Goal: Information Seeking & Learning: Learn about a topic

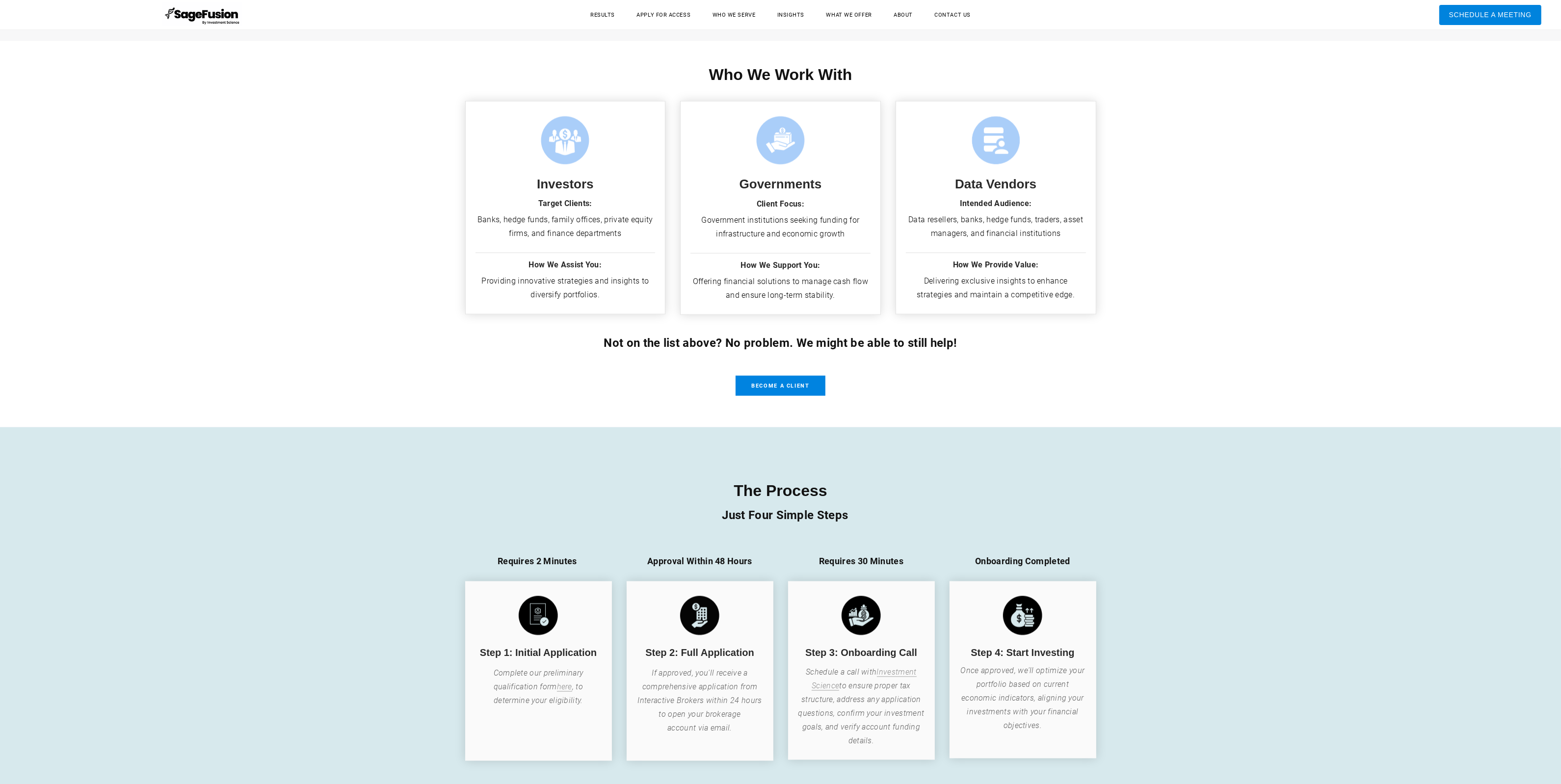
scroll to position [2237, 0]
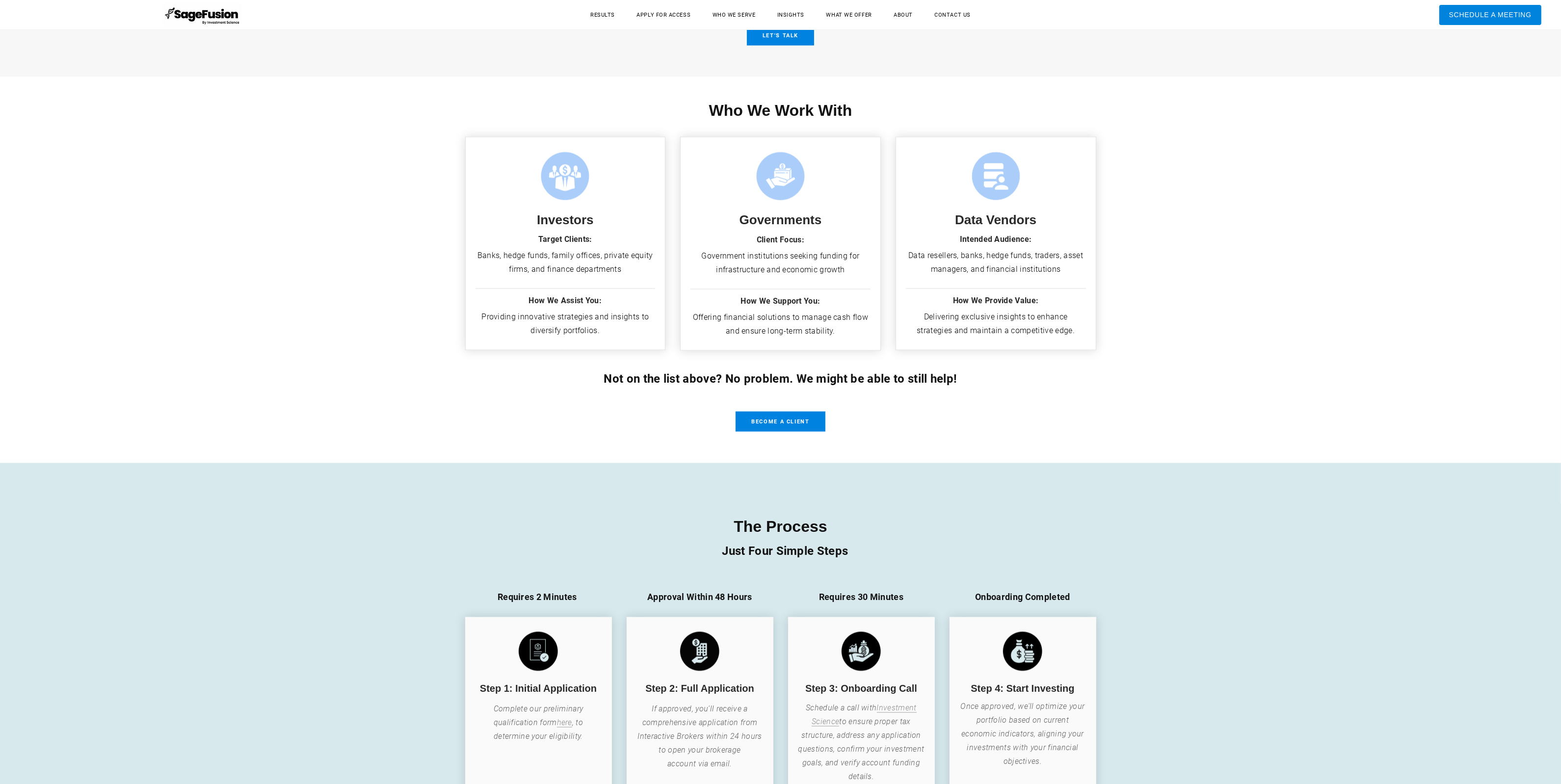
drag, startPoint x: 1563, startPoint y: 115, endPoint x: 1559, endPoint y: 390, distance: 275.0
click at [898, 379] on font "Not on the list above? No problem. We might be able to still help!" at bounding box center [779, 379] width 353 height 14
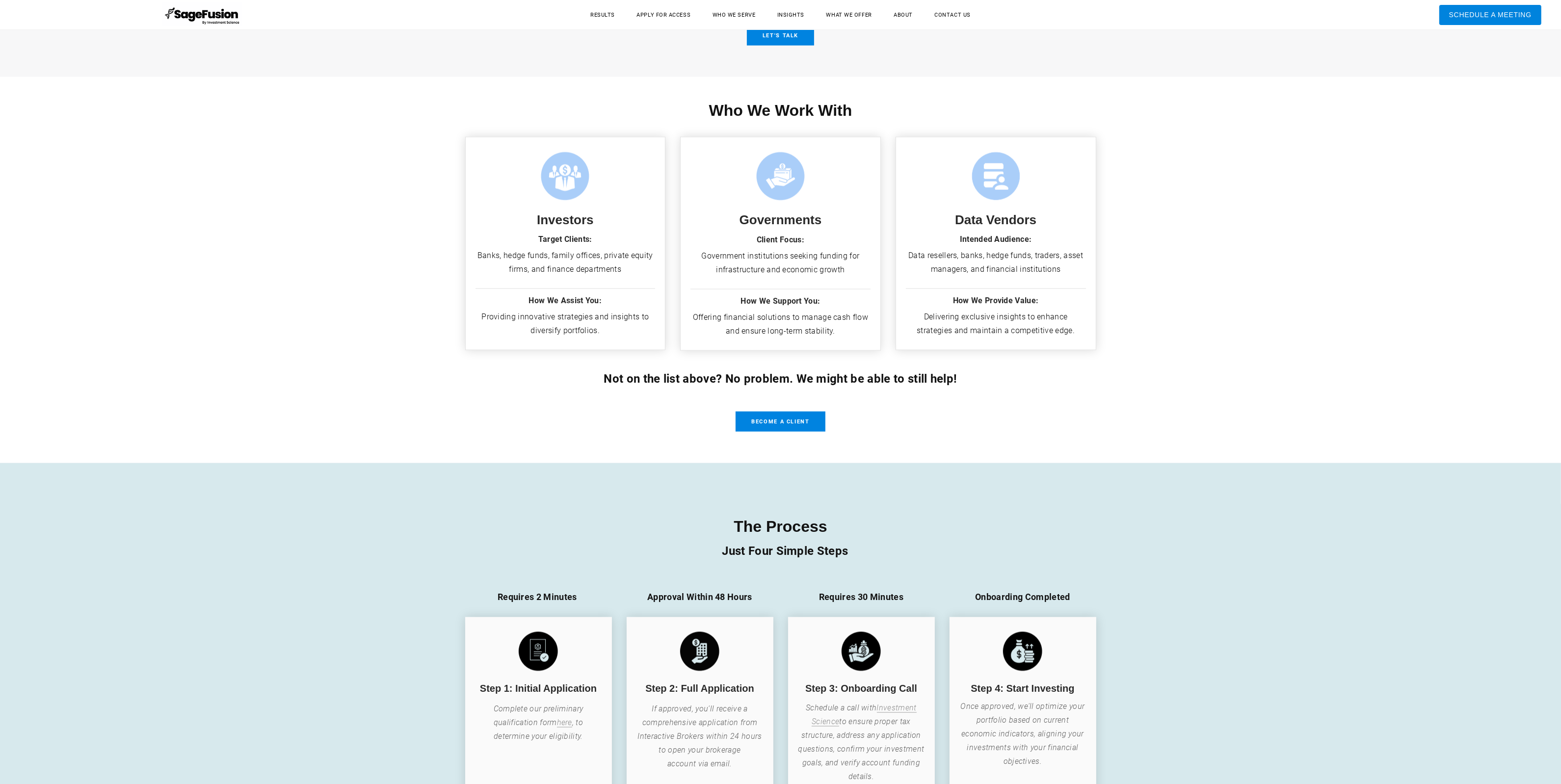
click at [1109, 356] on div "Who We Work With Investors Target Clients: Banks, hedge funds, family offices, …" at bounding box center [780, 269] width 670 height 386
click at [795, 345] on div "Governments Client Focus: Government institutions seeking funding for infrastru…" at bounding box center [780, 244] width 200 height 233
click at [825, 375] on font "Not on the list above? No problem. We might be able to still help!" at bounding box center [779, 379] width 353 height 14
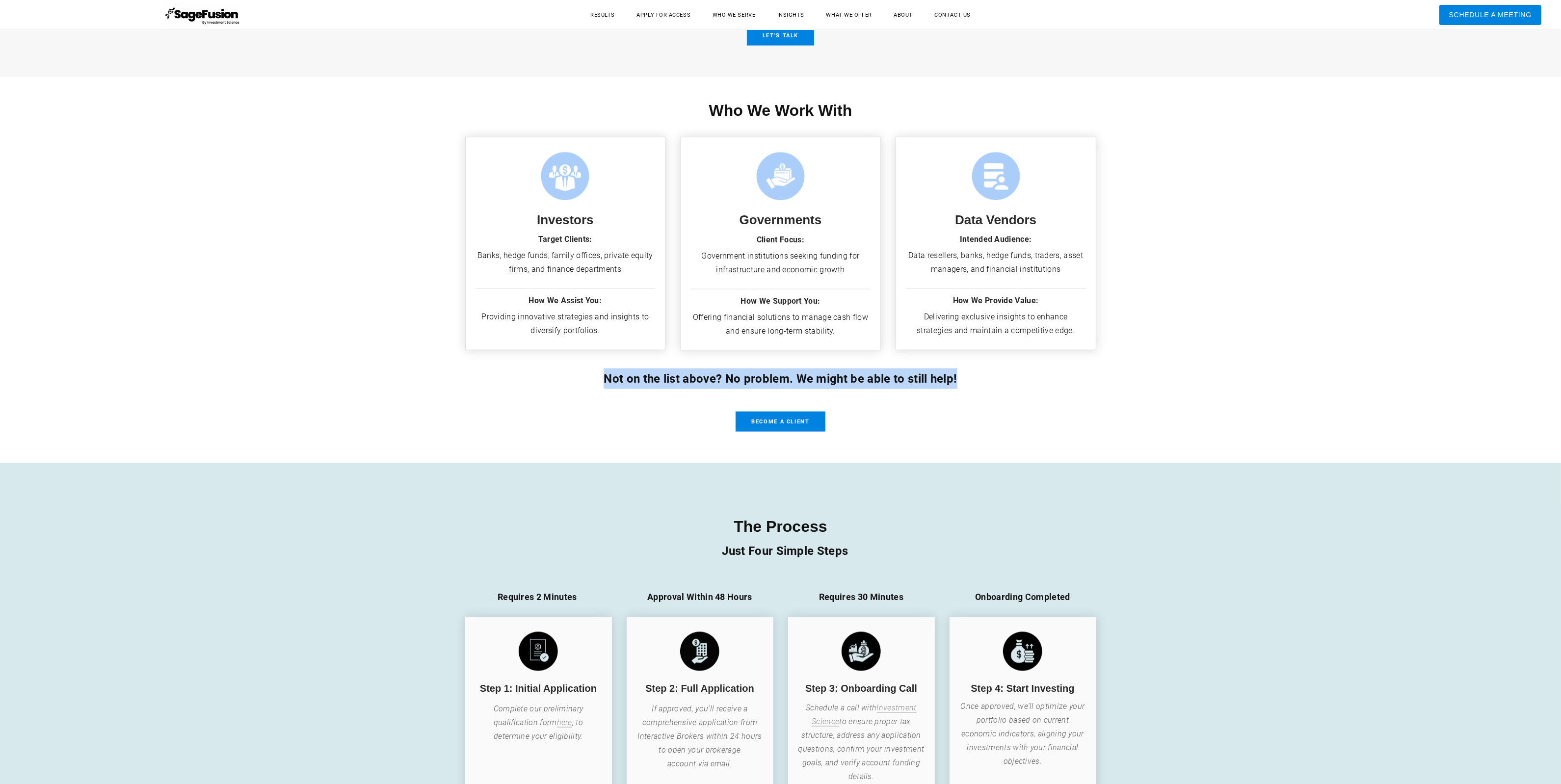
click at [825, 375] on font "Not on the list above? No problem. We might be able to still help!" at bounding box center [779, 379] width 353 height 14
click at [1211, 339] on div "Who We Work With Investors Target Clients: Banks, hedge funds, family offices, …" at bounding box center [780, 269] width 1561 height 386
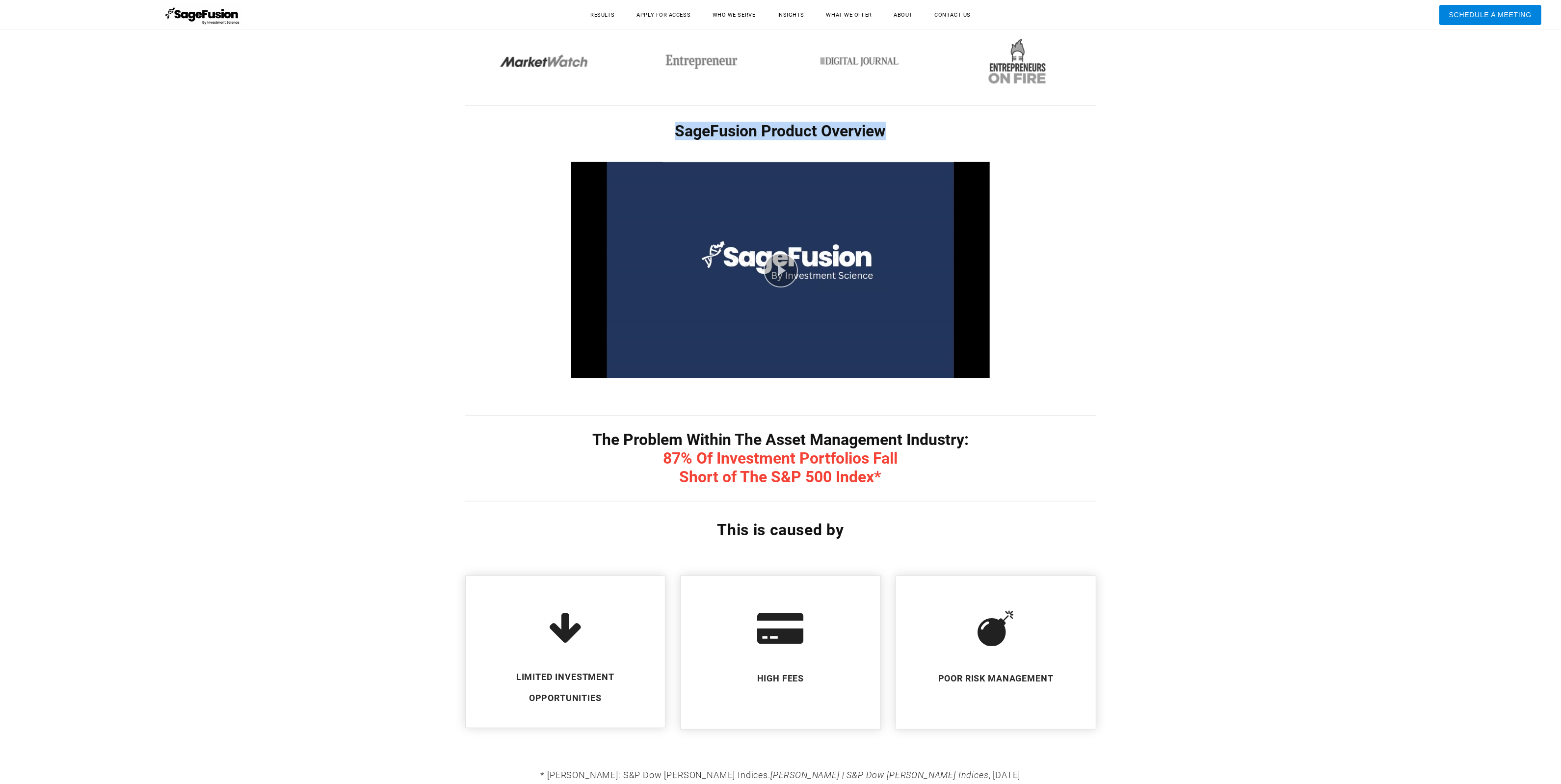
scroll to position [224, 0]
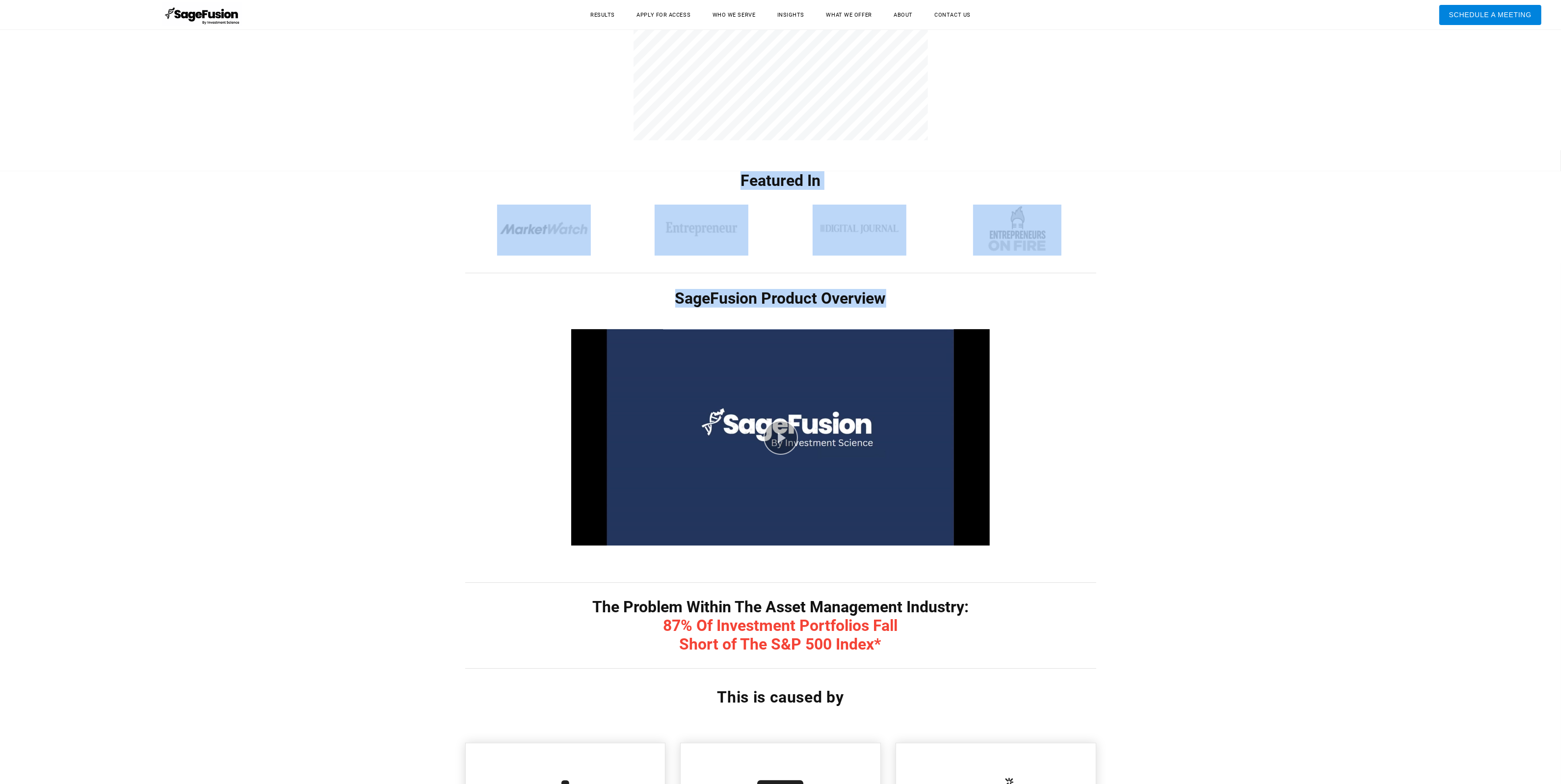
drag, startPoint x: 1558, startPoint y: 76, endPoint x: 1572, endPoint y: -33, distance: 109.9
click at [1560, 0] on html "+1 (917) 512-9523 99 Wall Street Suite 1672, New York, NY 10005 info@investment…" at bounding box center [780, 168] width 1561 height 784
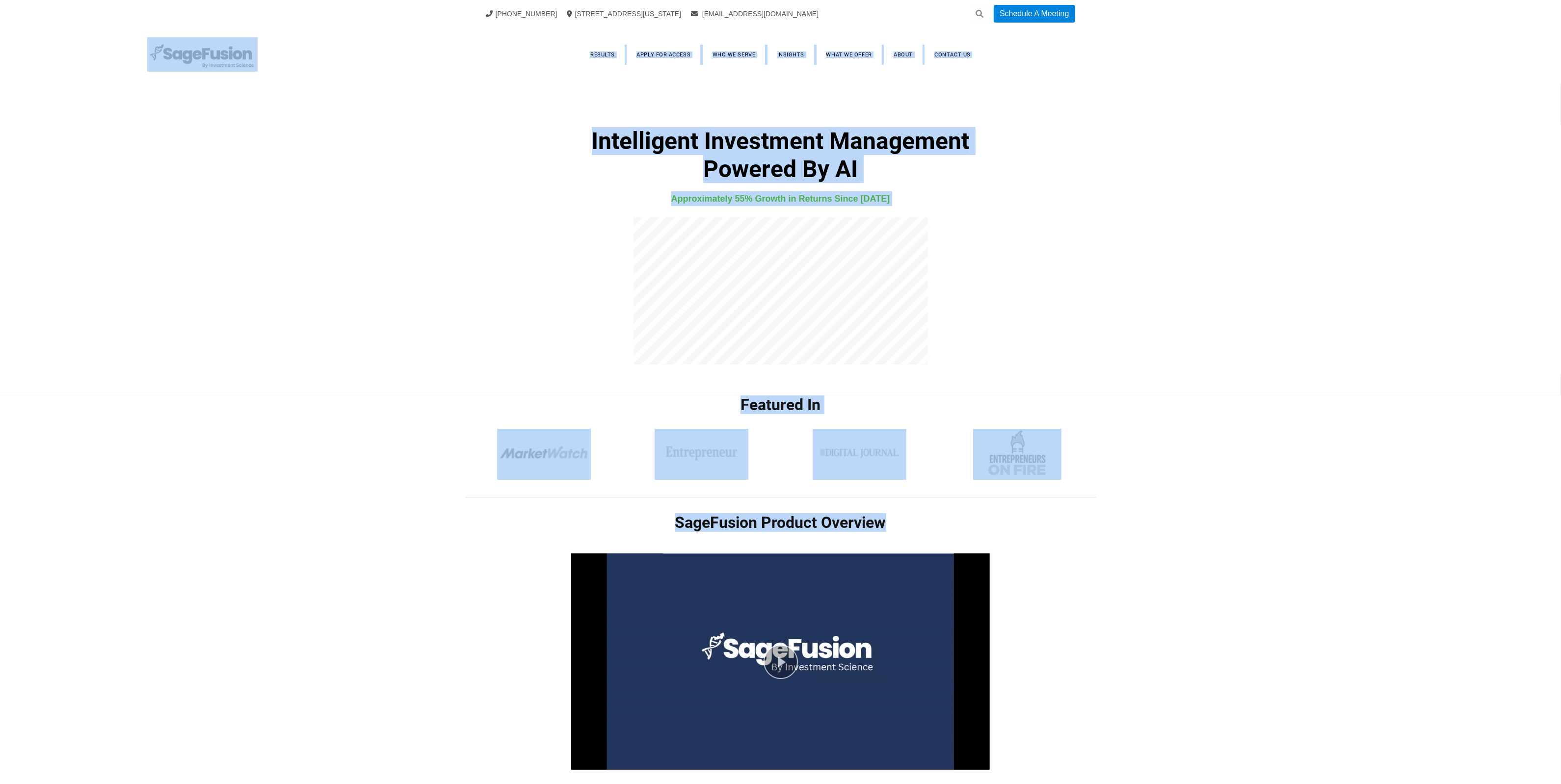
click at [1207, 146] on div "Intelligent Investment Management Powered By AI Approximately 55% Growth in Ret…" at bounding box center [780, 211] width 1561 height 316
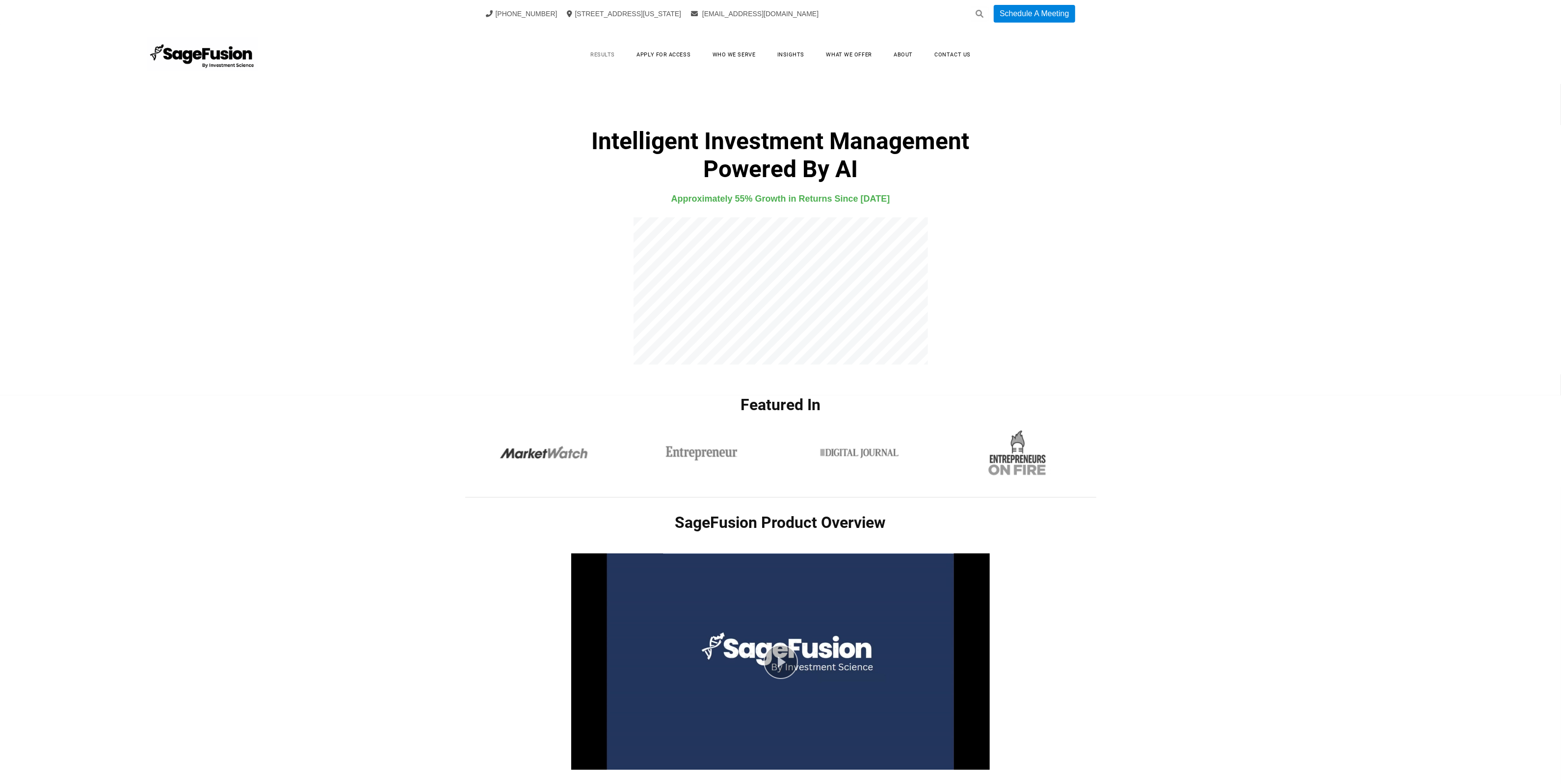
click at [604, 52] on link "Results" at bounding box center [602, 54] width 44 height 15
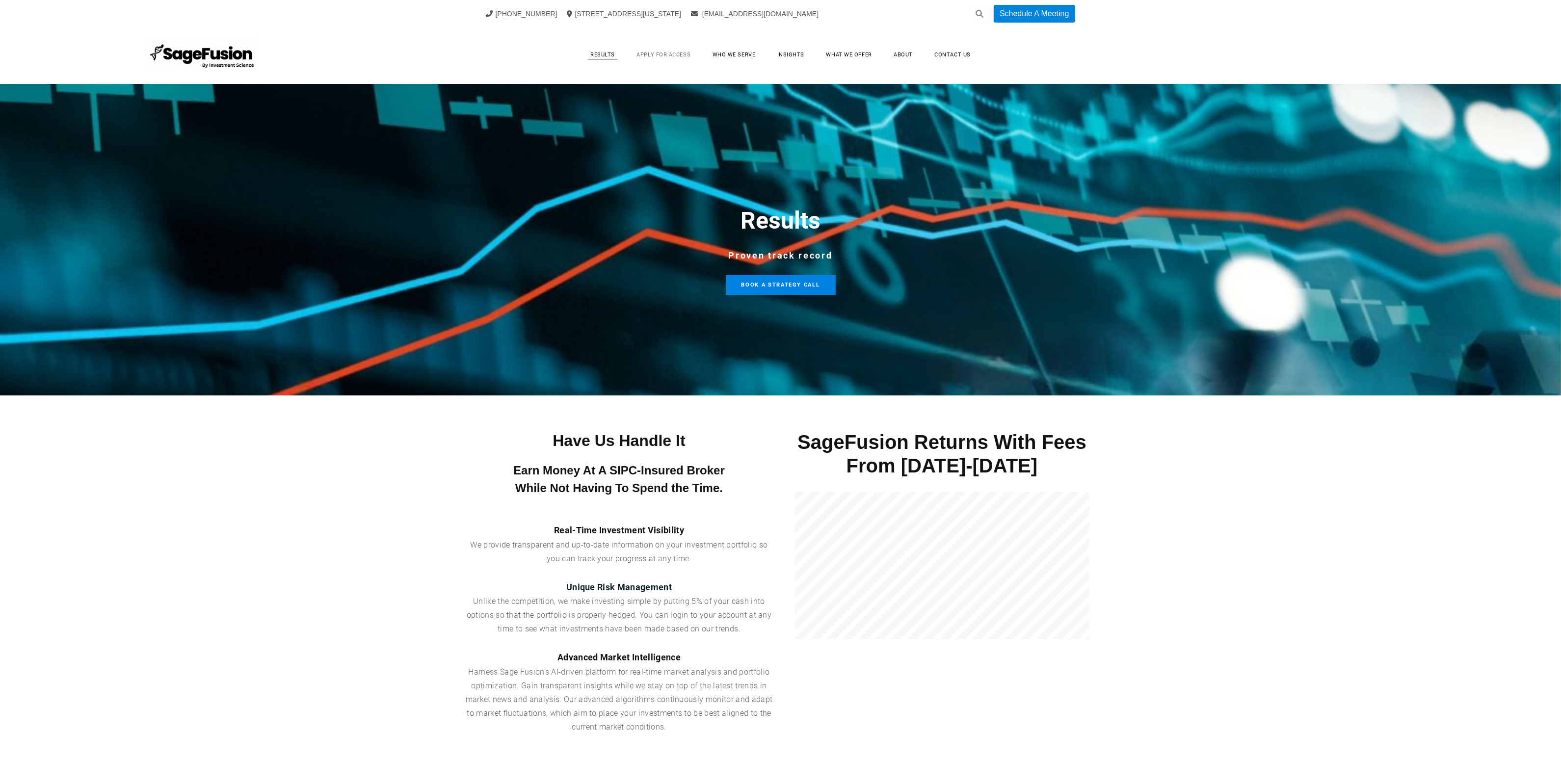
click at [671, 54] on link "Apply for Access" at bounding box center [663, 54] width 73 height 15
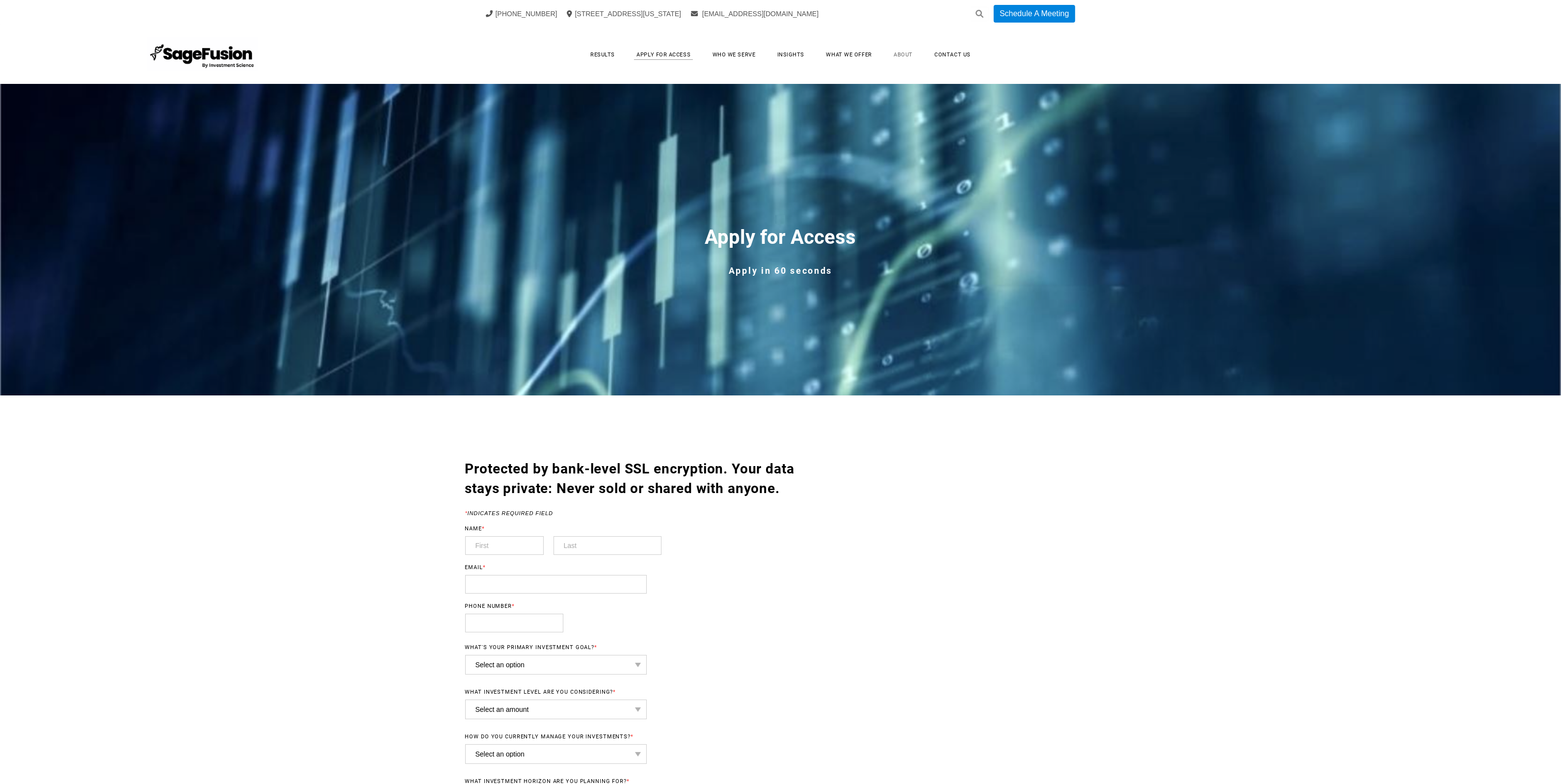
click at [906, 55] on link "About" at bounding box center [903, 54] width 38 height 15
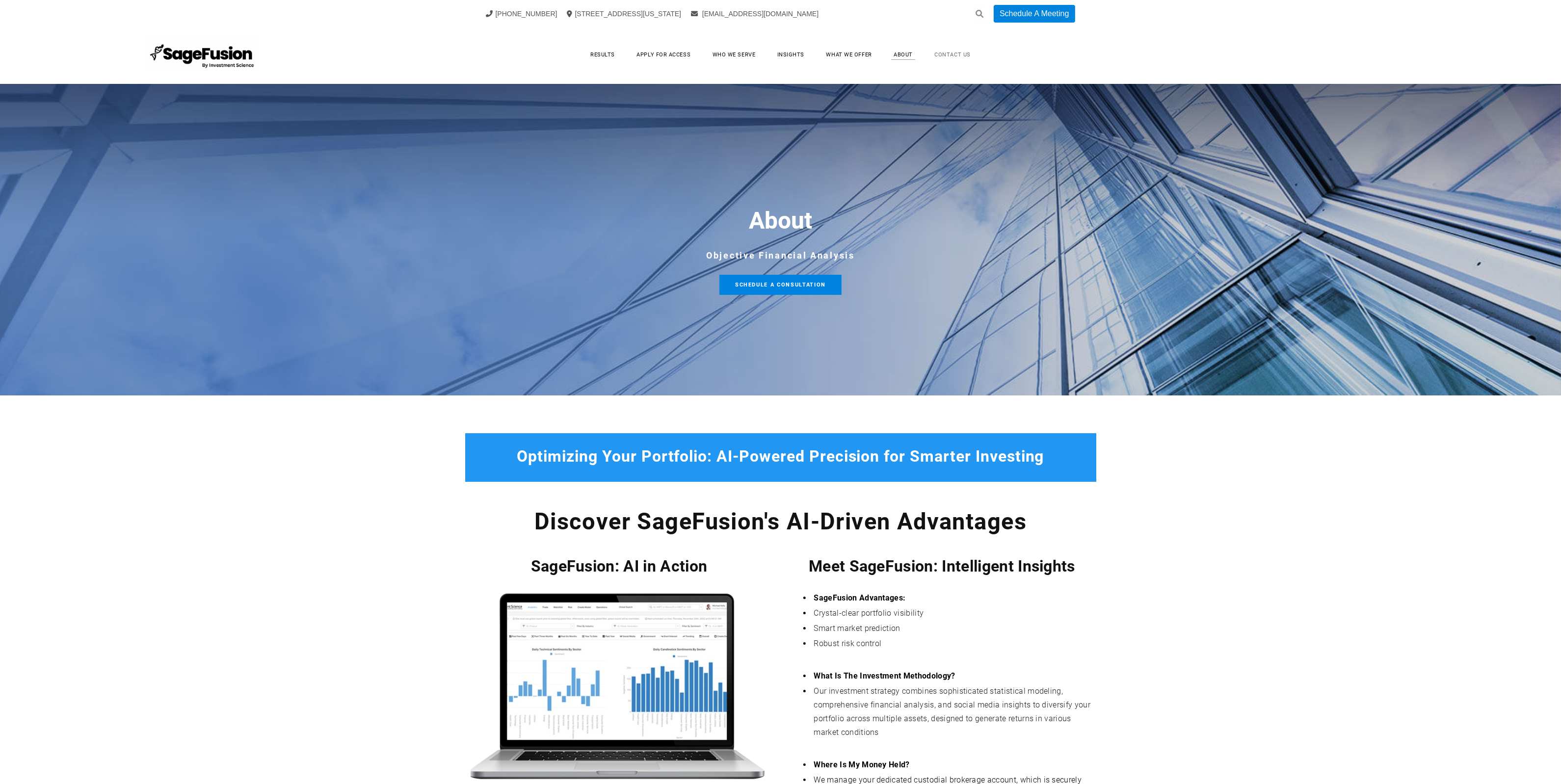
click at [947, 50] on link "Contact Us" at bounding box center [953, 54] width 56 height 15
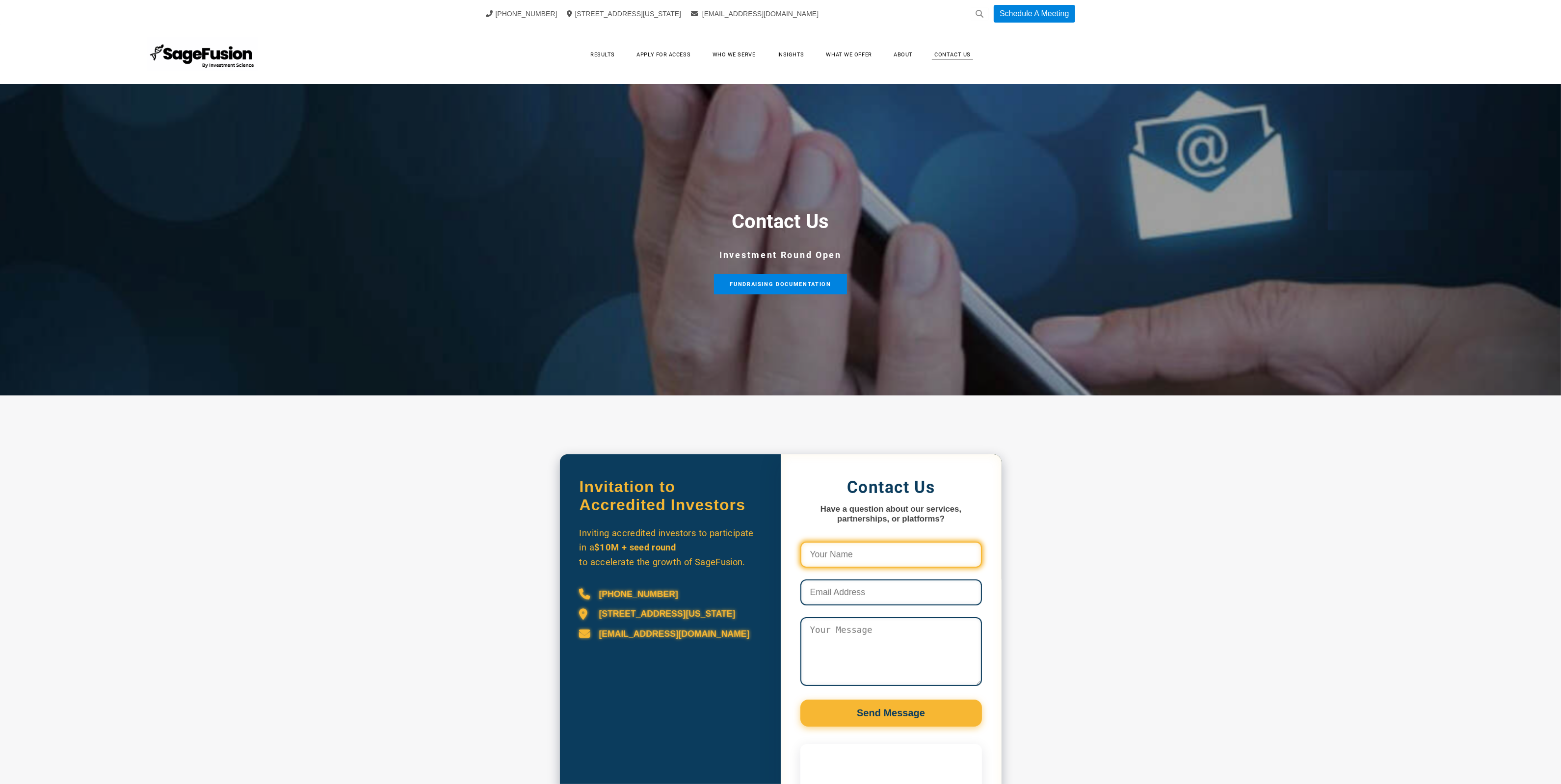
click at [896, 562] on input "Contact Us Form and Calendly" at bounding box center [891, 554] width 181 height 26
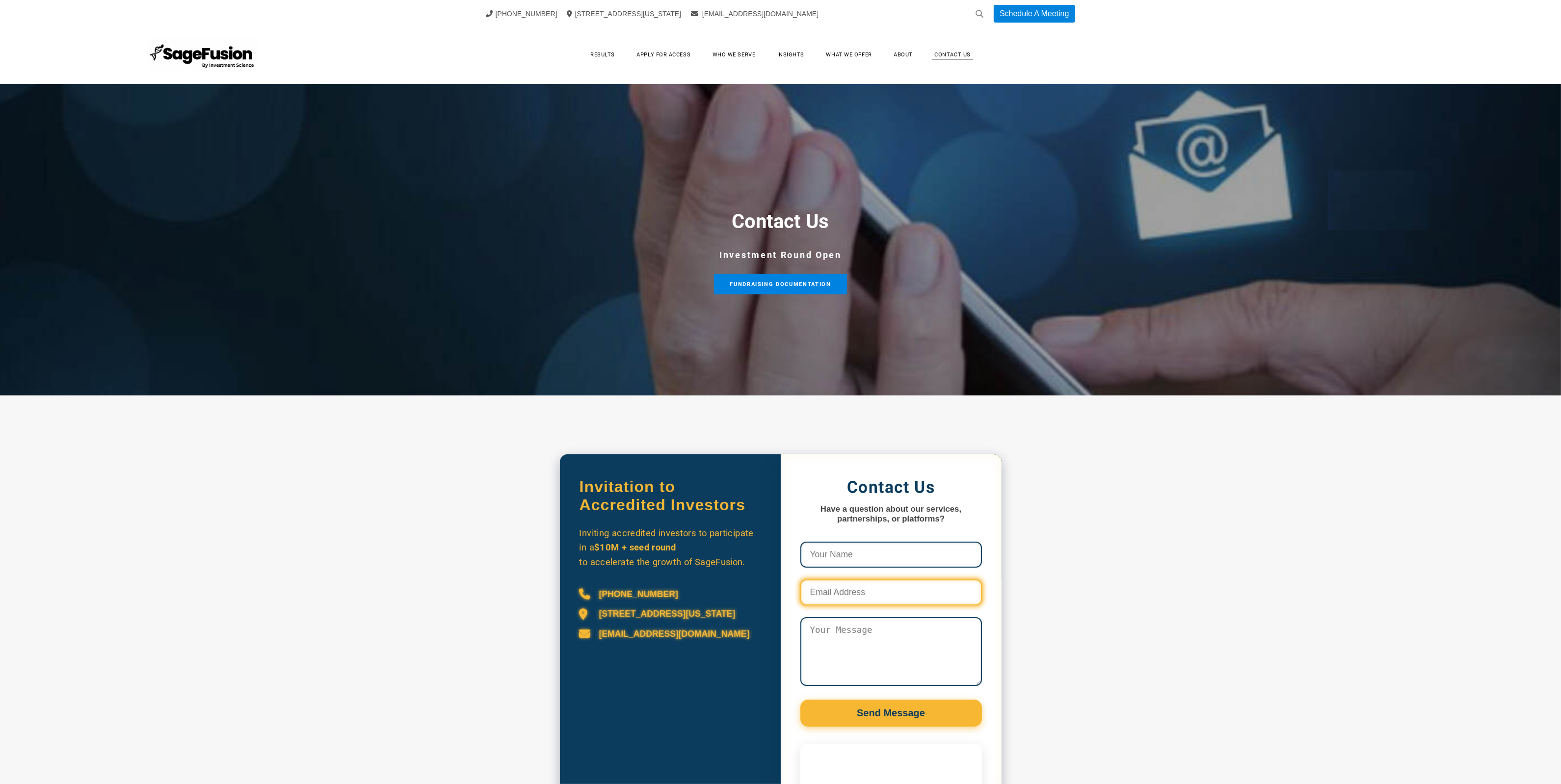
click at [903, 599] on input "Contact Us Form and Calendly" at bounding box center [891, 592] width 181 height 26
click at [916, 653] on textarea "Contact Us Form and Calendly" at bounding box center [891, 651] width 181 height 69
click at [224, 41] on img at bounding box center [202, 54] width 111 height 34
